Goal: Check status: Check status

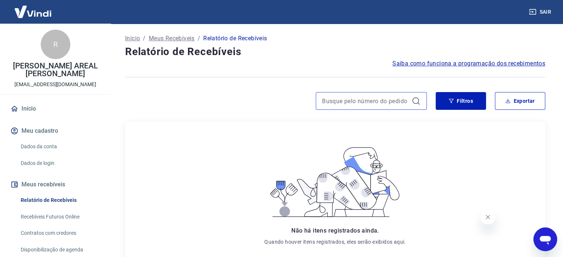
click at [344, 102] on input at bounding box center [365, 101] width 87 height 11
paste input "55169243"
type input "55169243"
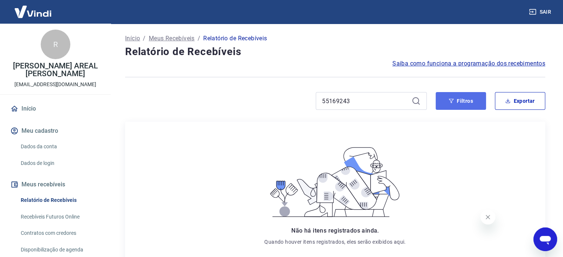
click at [450, 103] on icon "button" at bounding box center [451, 100] width 5 height 5
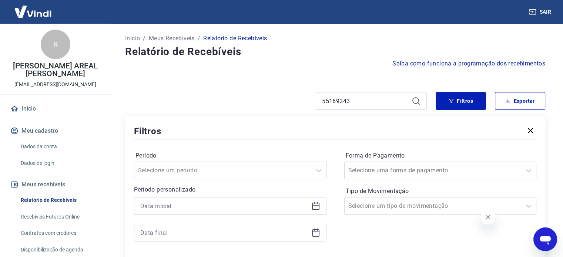
click at [317, 205] on icon at bounding box center [315, 205] width 7 height 1
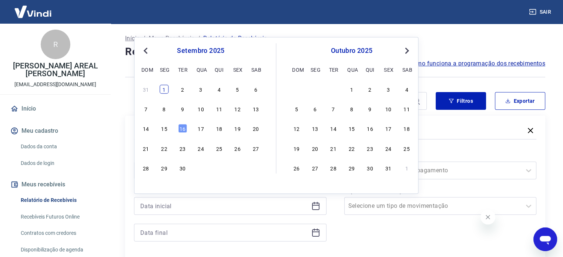
click at [164, 88] on div "1" at bounding box center [164, 89] width 9 height 9
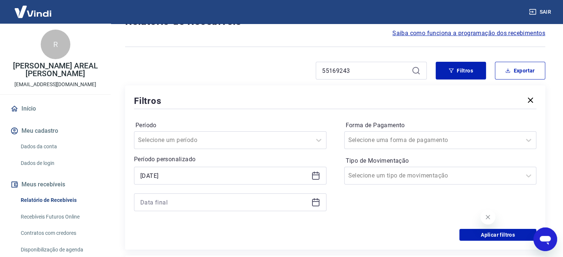
scroll to position [74, 0]
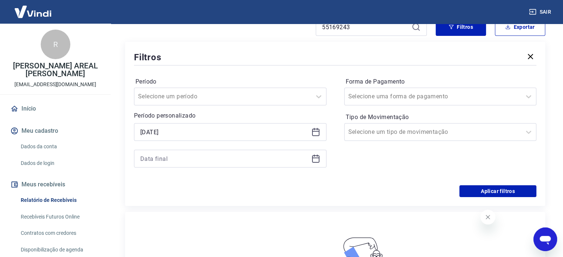
click at [317, 161] on icon at bounding box center [315, 158] width 9 height 9
click at [317, 131] on icon at bounding box center [315, 131] width 7 height 1
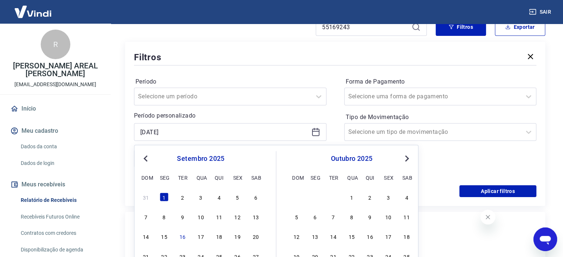
click at [146, 155] on span "Previous Month" at bounding box center [146, 158] width 0 height 9
click at [238, 200] on div "1" at bounding box center [237, 197] width 9 height 9
type input "[DATE]"
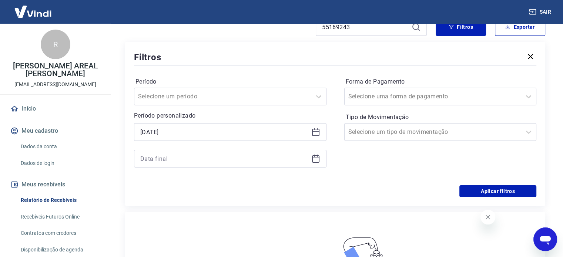
click at [317, 161] on icon at bounding box center [315, 158] width 9 height 9
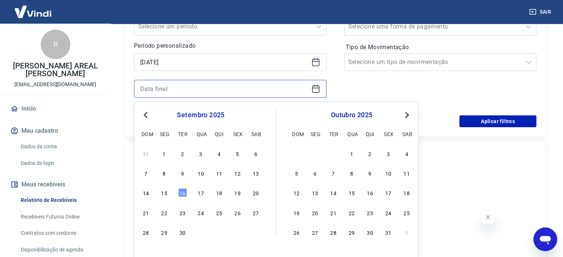
scroll to position [148, 0]
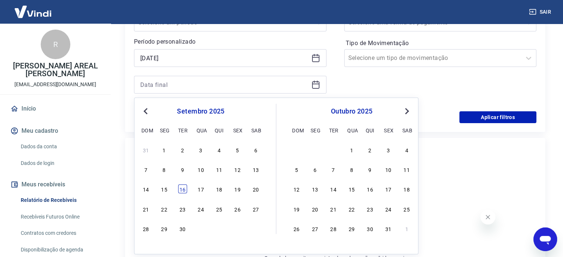
click at [180, 188] on div "16" at bounding box center [182, 189] width 9 height 9
type input "[DATE]"
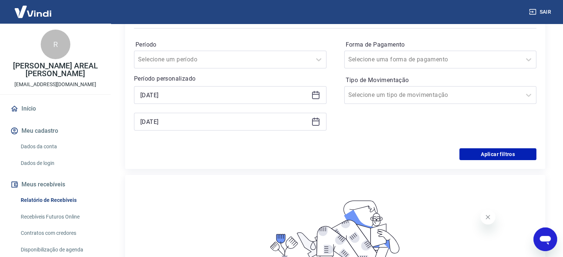
scroll to position [111, 0]
click at [471, 152] on button "Aplicar filtros" at bounding box center [497, 154] width 77 height 12
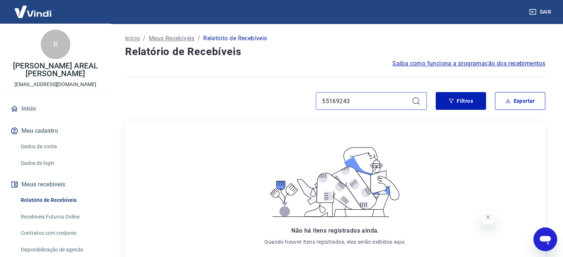
click at [335, 99] on input "55169243" at bounding box center [365, 101] width 87 height 11
paste input "725822930"
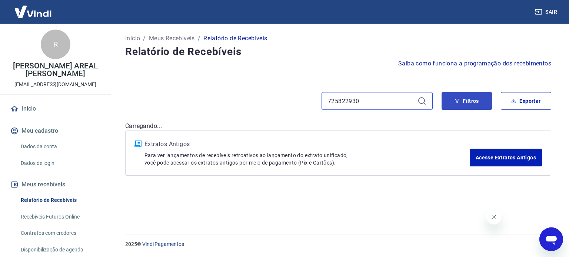
type input "725822930"
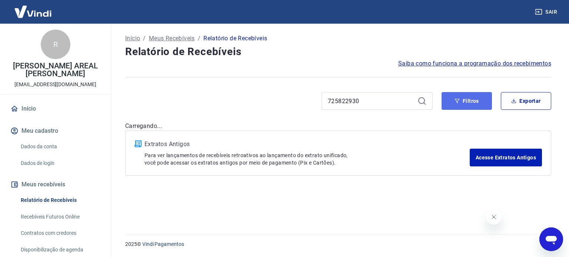
click at [462, 100] on button "Filtros" at bounding box center [466, 101] width 50 height 18
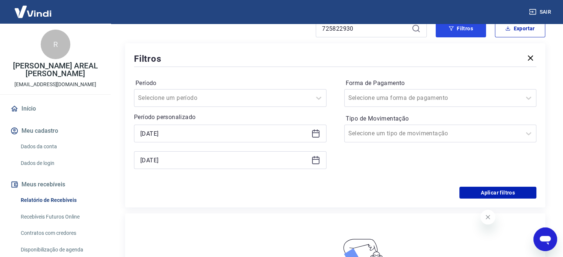
scroll to position [74, 0]
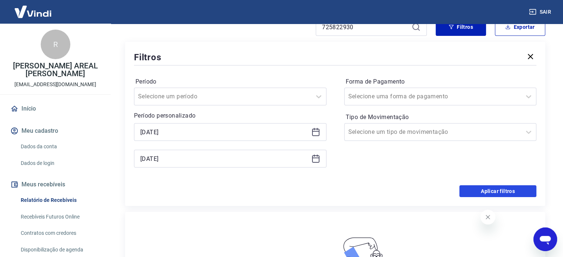
click at [474, 189] on button "Aplicar filtros" at bounding box center [497, 191] width 77 height 12
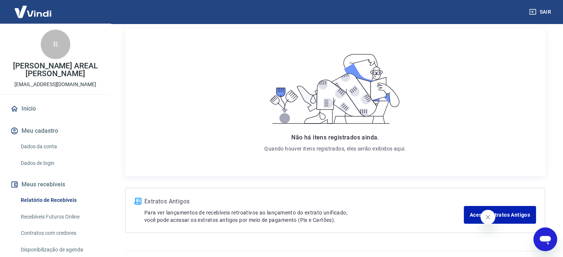
scroll to position [110, 0]
